Goal: Information Seeking & Learning: Check status

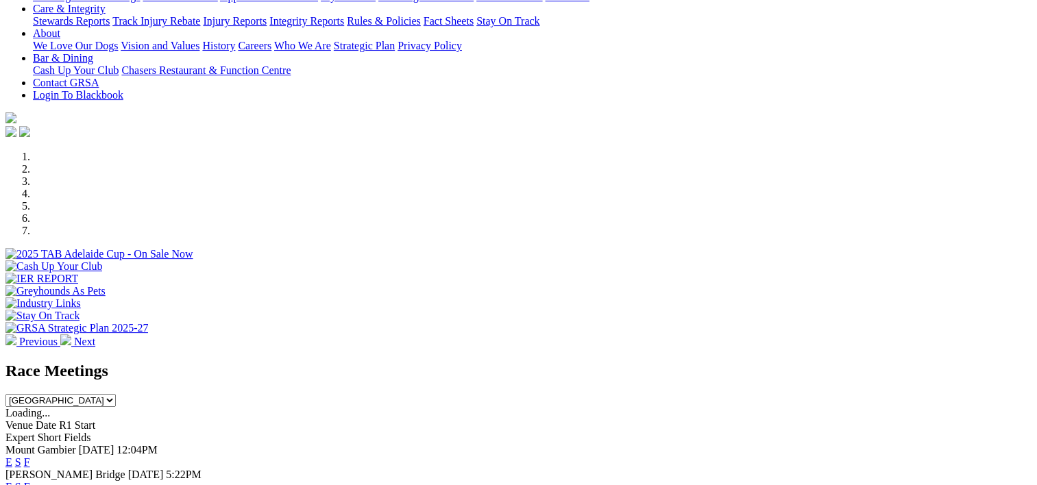
scroll to position [276, 0]
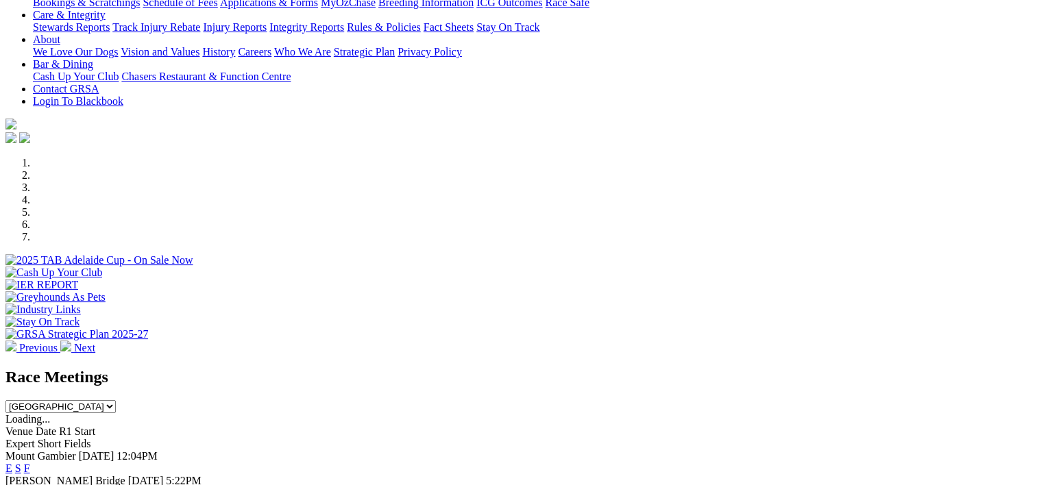
click at [116, 400] on select "South Australia New South Wales Northern Territory Queensland Tasmania Victoria…" at bounding box center [60, 406] width 110 height 13
select select "NSW"
click at [116, 400] on select "South Australia New South Wales Northern Territory Queensland Tasmania Victoria…" at bounding box center [60, 406] width 110 height 13
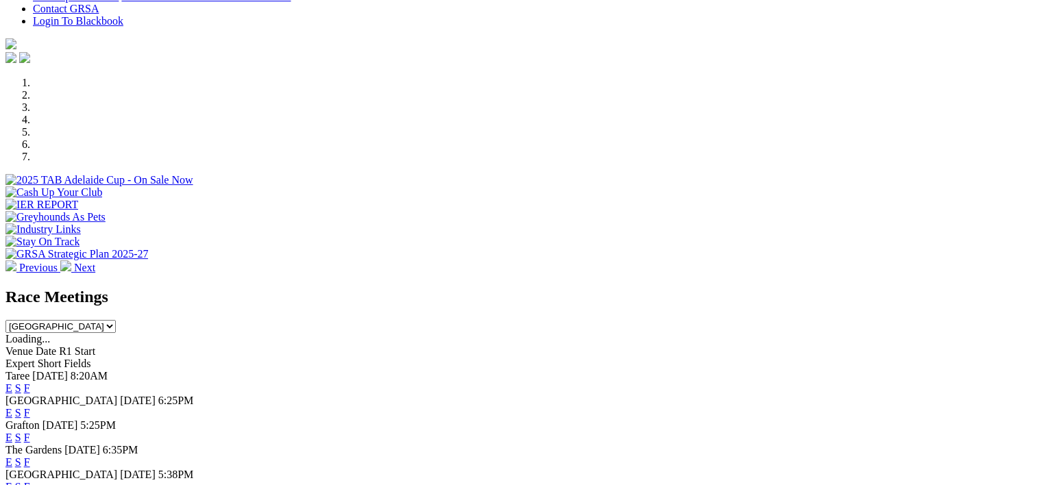
scroll to position [356, 0]
click at [30, 407] on link "F" at bounding box center [27, 413] width 6 height 12
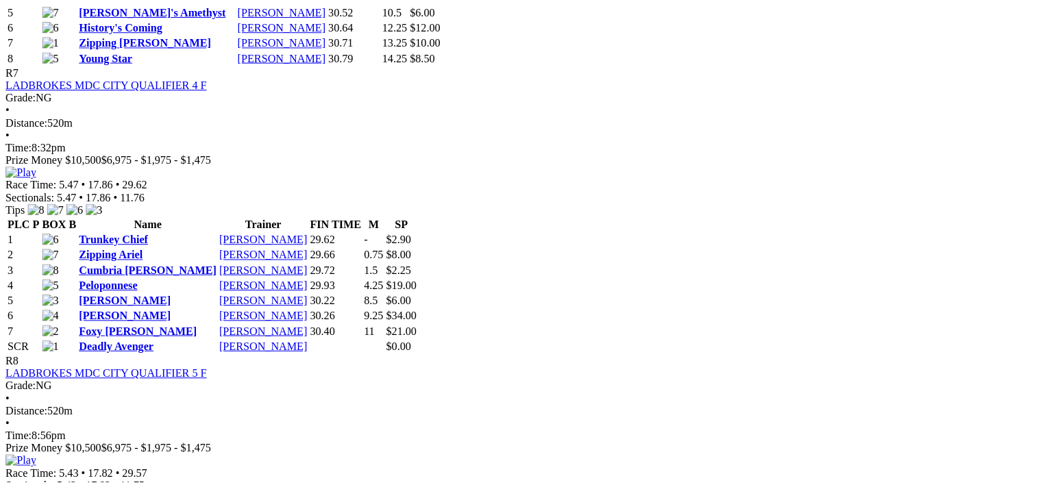
scroll to position [2227, 0]
